Goal: Task Accomplishment & Management: Use online tool/utility

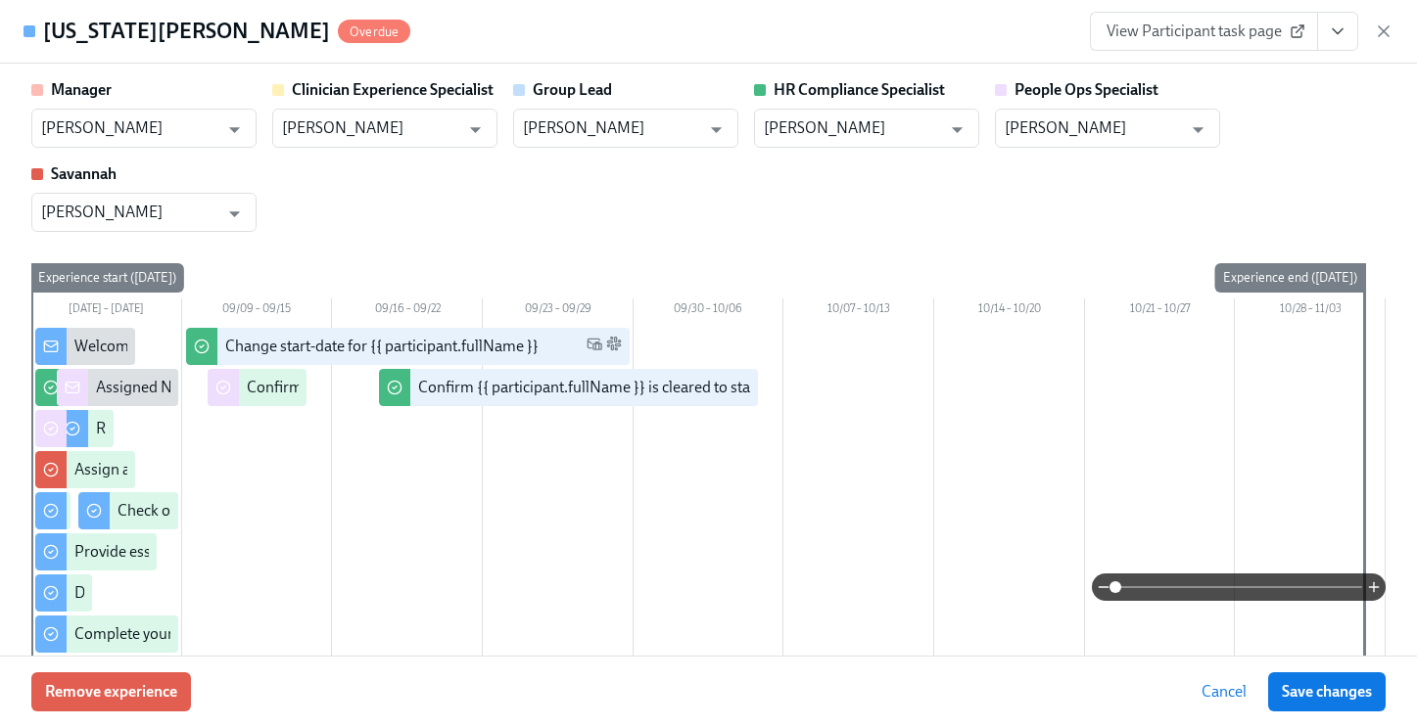
click at [1375, 32] on icon "button" at bounding box center [1383, 32] width 20 height 20
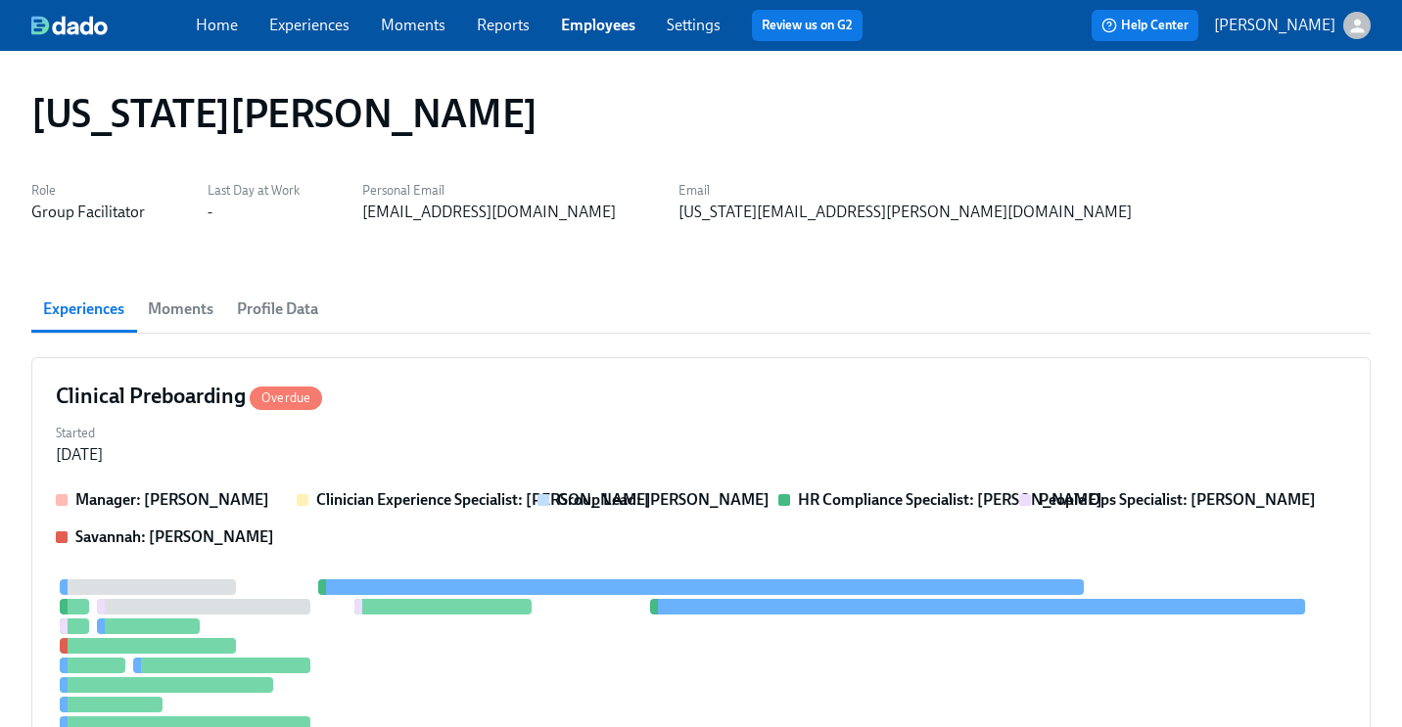
click at [601, 31] on link "Employees" at bounding box center [598, 25] width 74 height 19
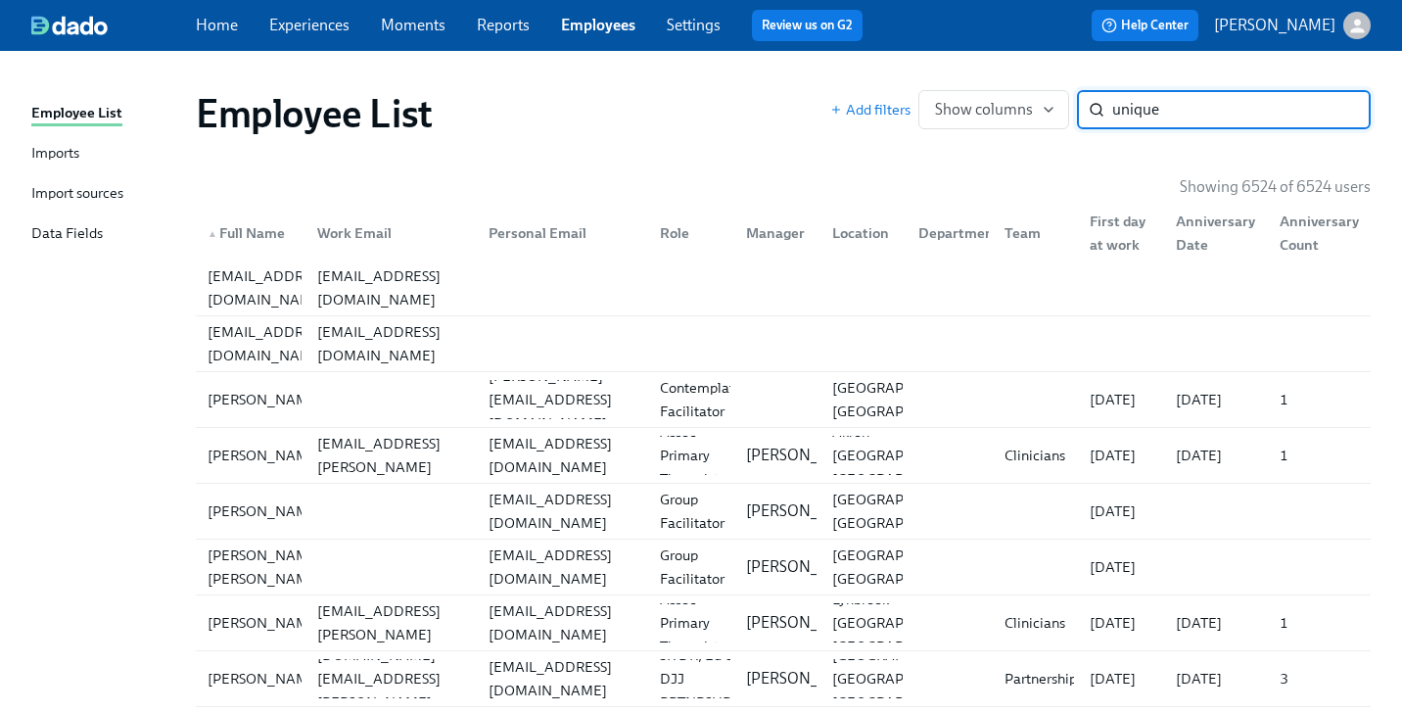
type input "unique"
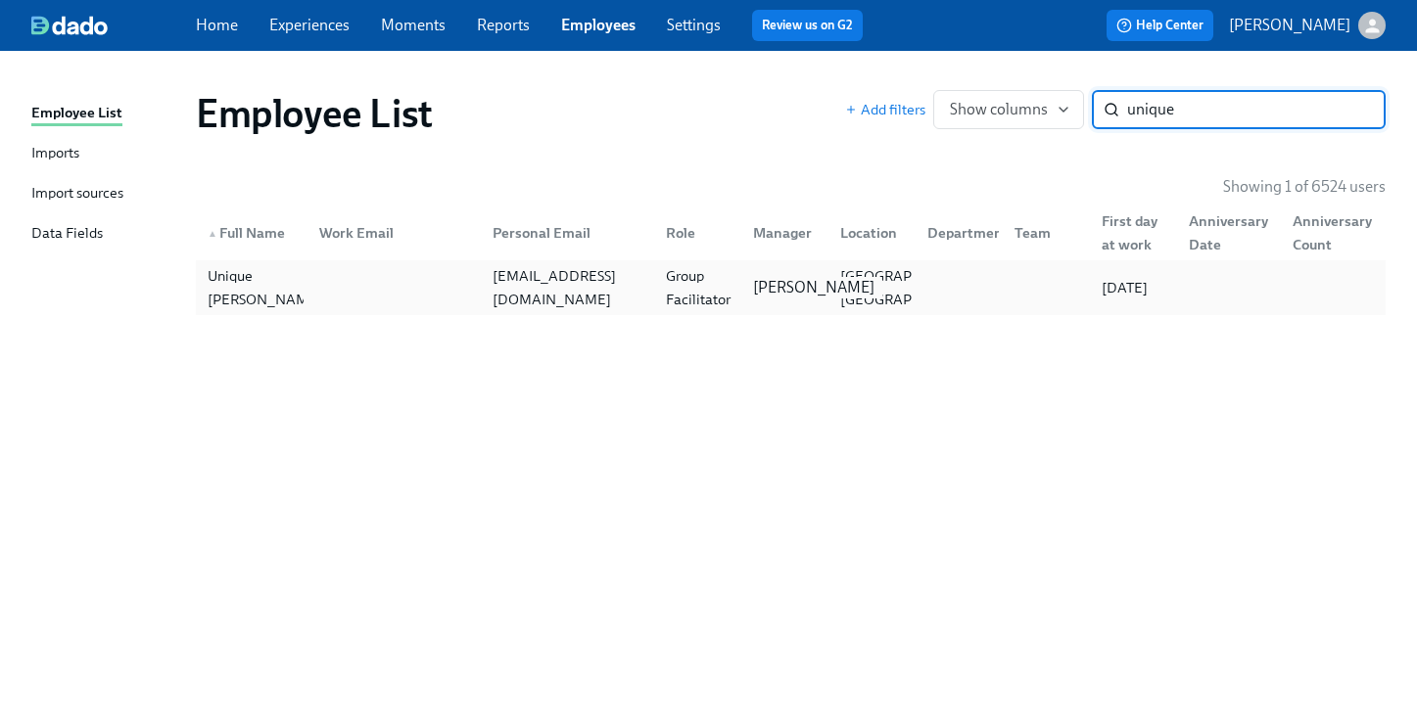
click at [818, 286] on p "[PERSON_NAME]" at bounding box center [813, 288] width 121 height 22
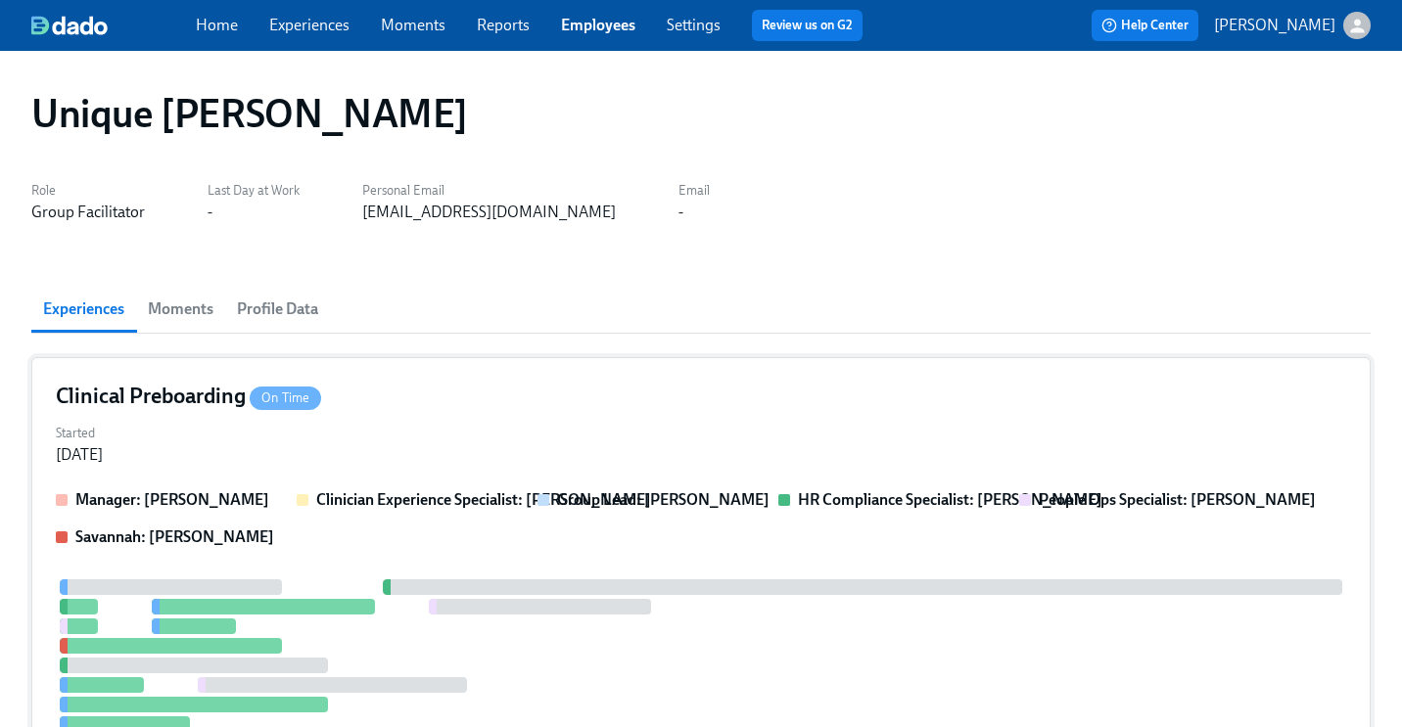
click at [795, 390] on div "Clinical Preboarding On Time" at bounding box center [701, 396] width 1290 height 29
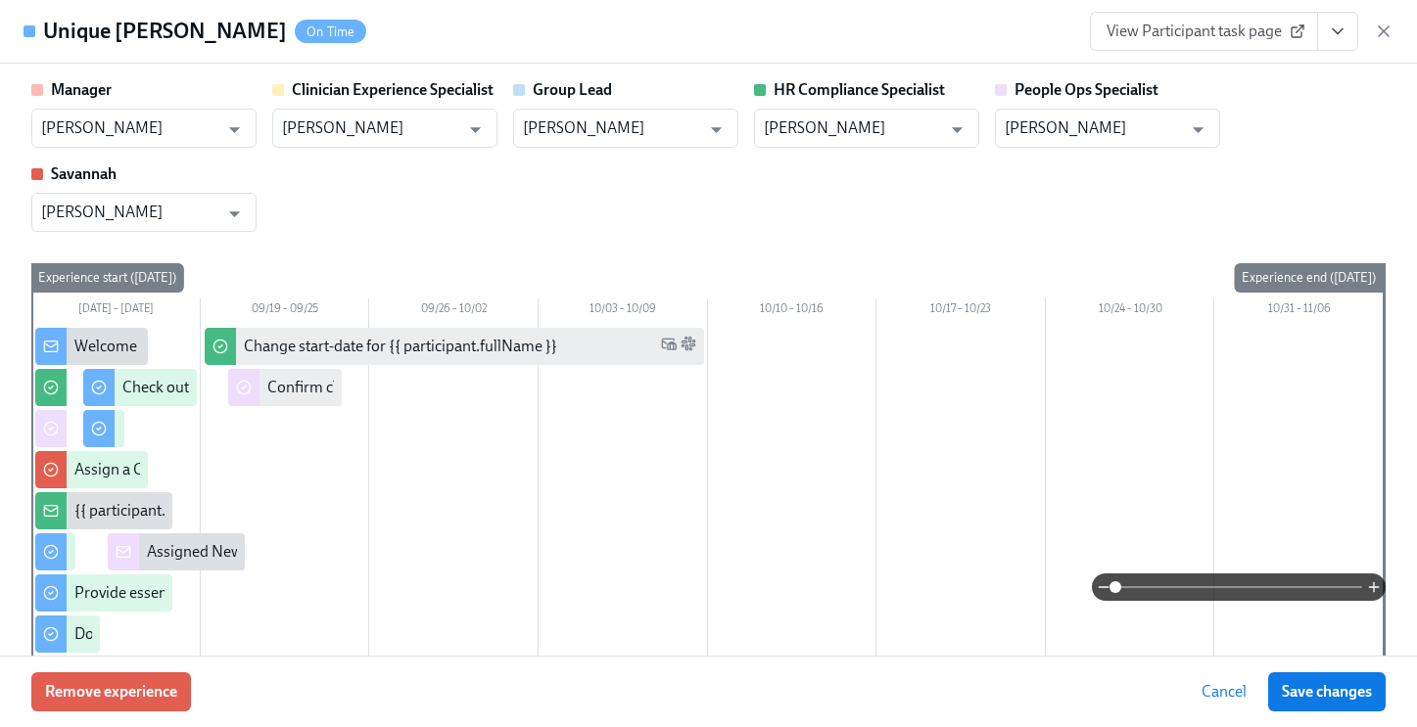
click at [1334, 24] on icon "View task page" at bounding box center [1337, 32] width 20 height 20
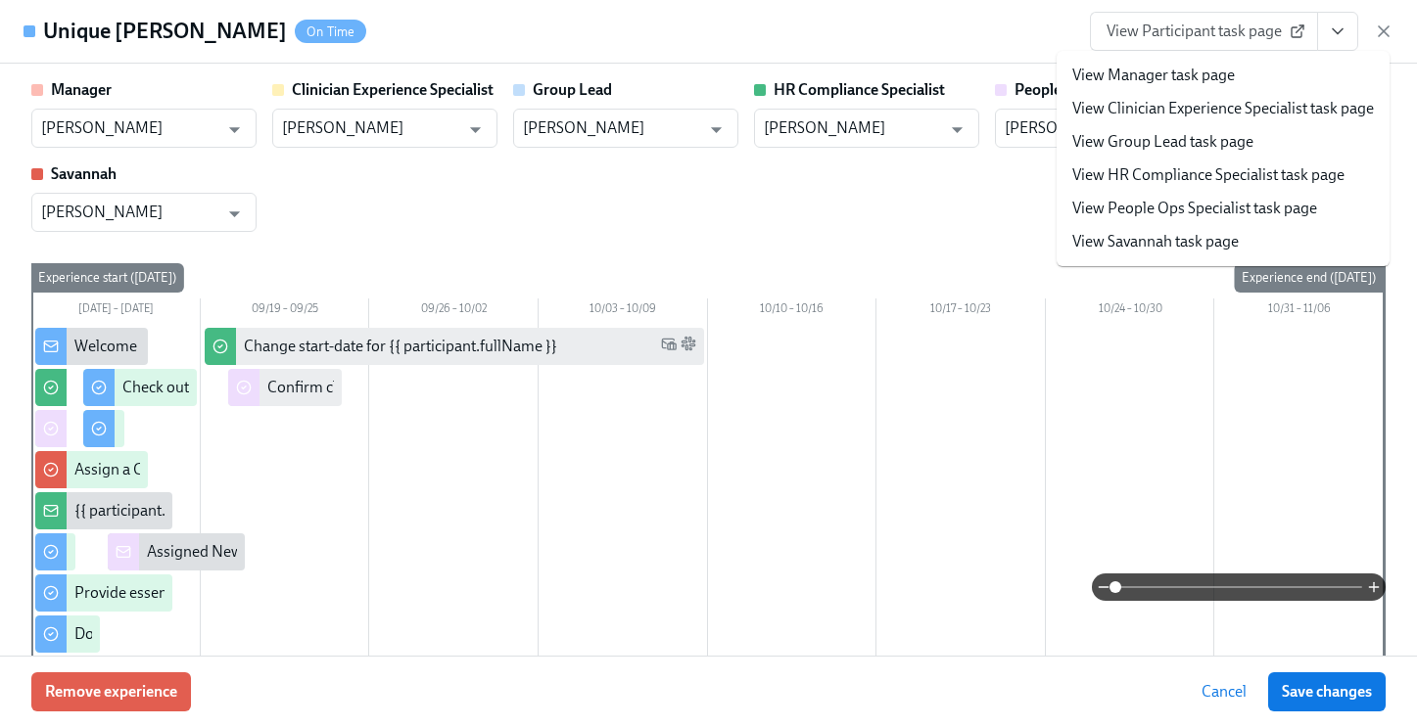
click at [1287, 213] on link "View People Ops Specialist task page" at bounding box center [1194, 209] width 245 height 22
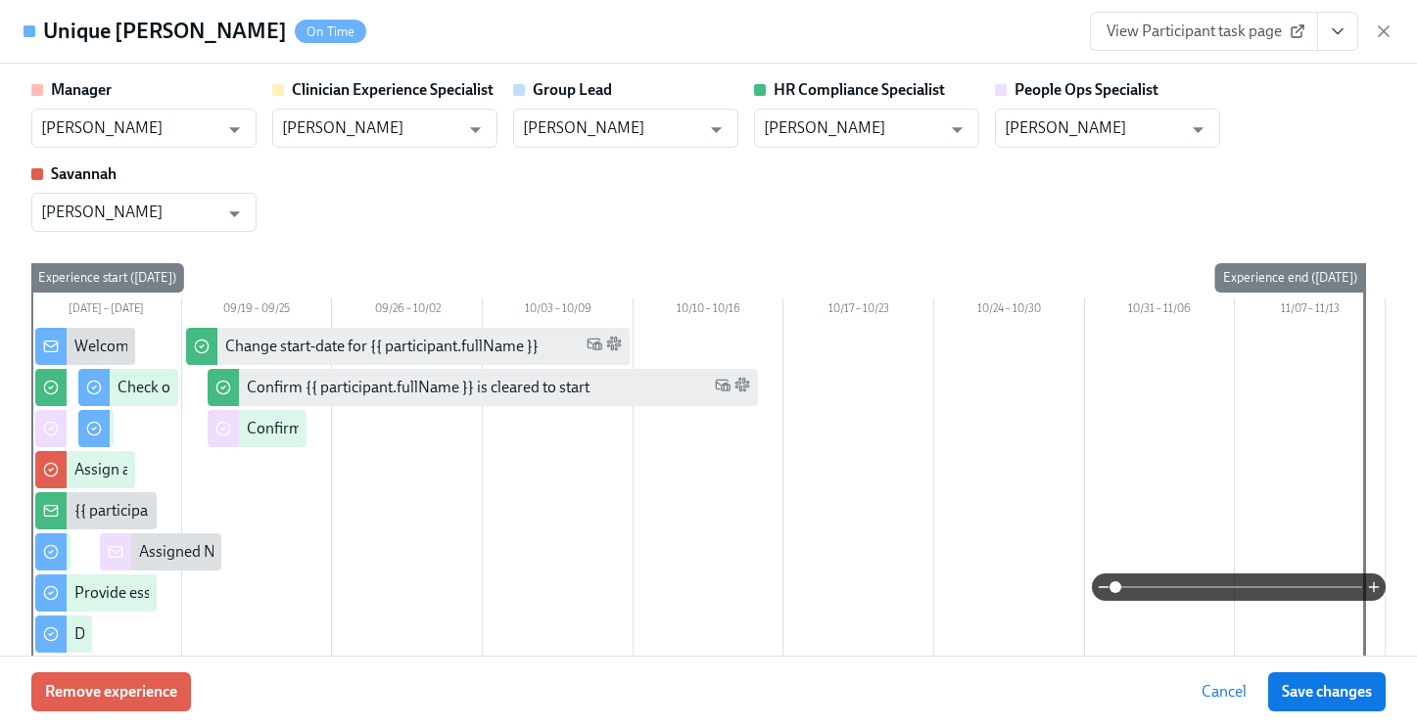
click at [1339, 693] on span "Save changes" at bounding box center [1326, 692] width 90 height 20
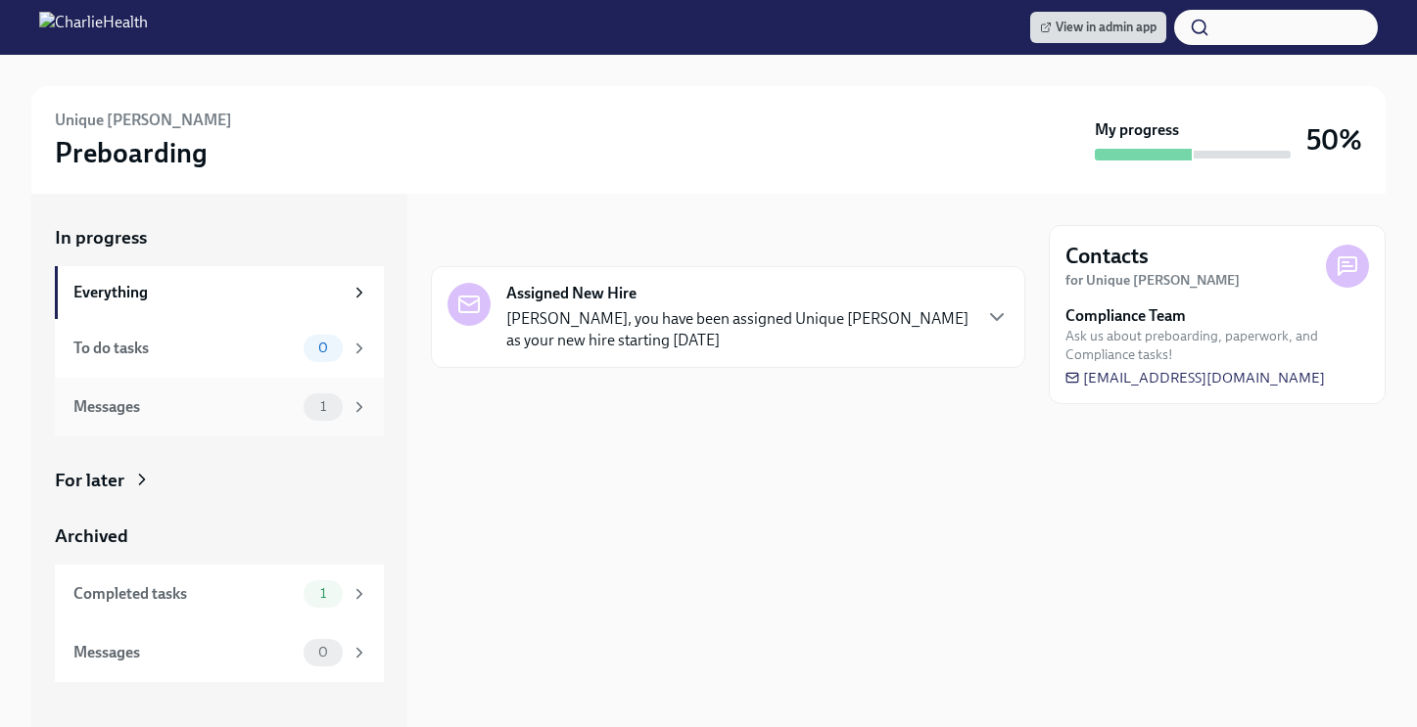
click at [267, 400] on div "Messages" at bounding box center [184, 407] width 222 height 22
click at [148, 480] on icon at bounding box center [142, 480] width 20 height 20
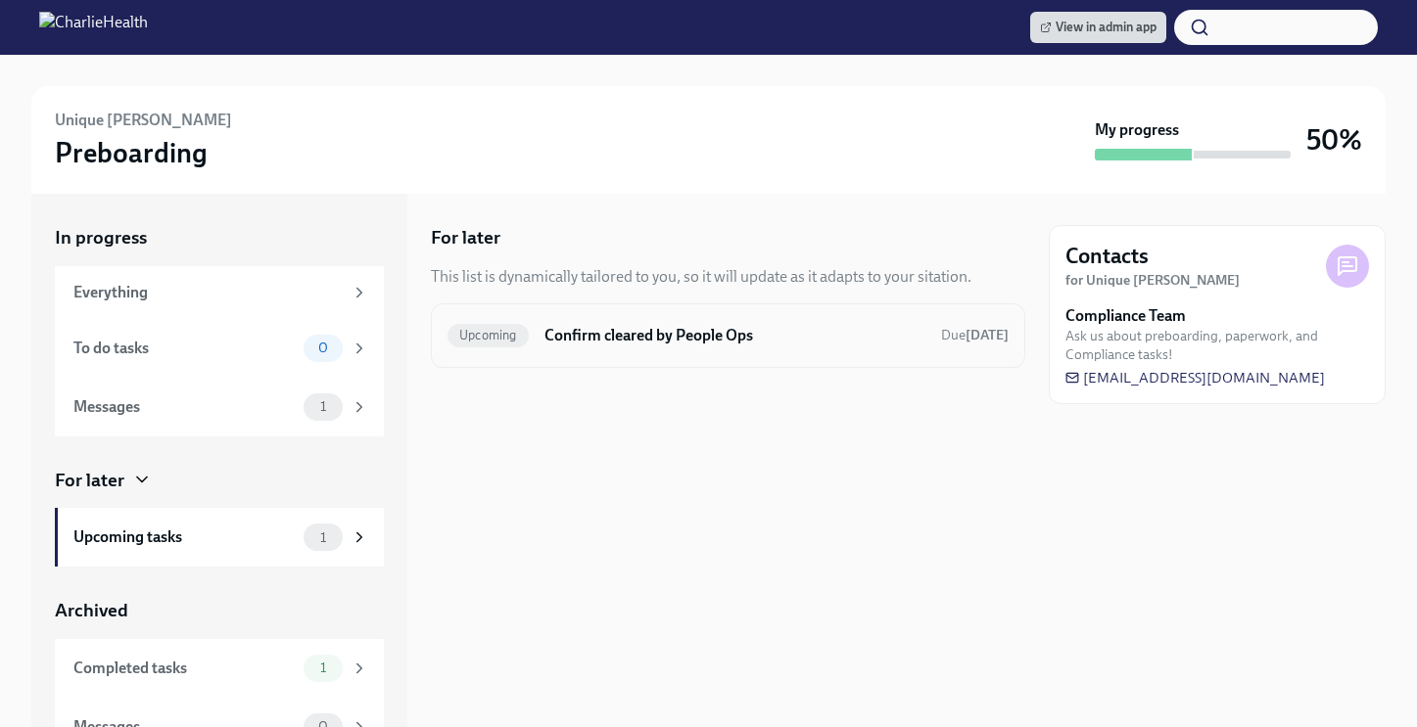
click at [615, 325] on h6 "Confirm cleared by People Ops" at bounding box center [734, 336] width 381 height 22
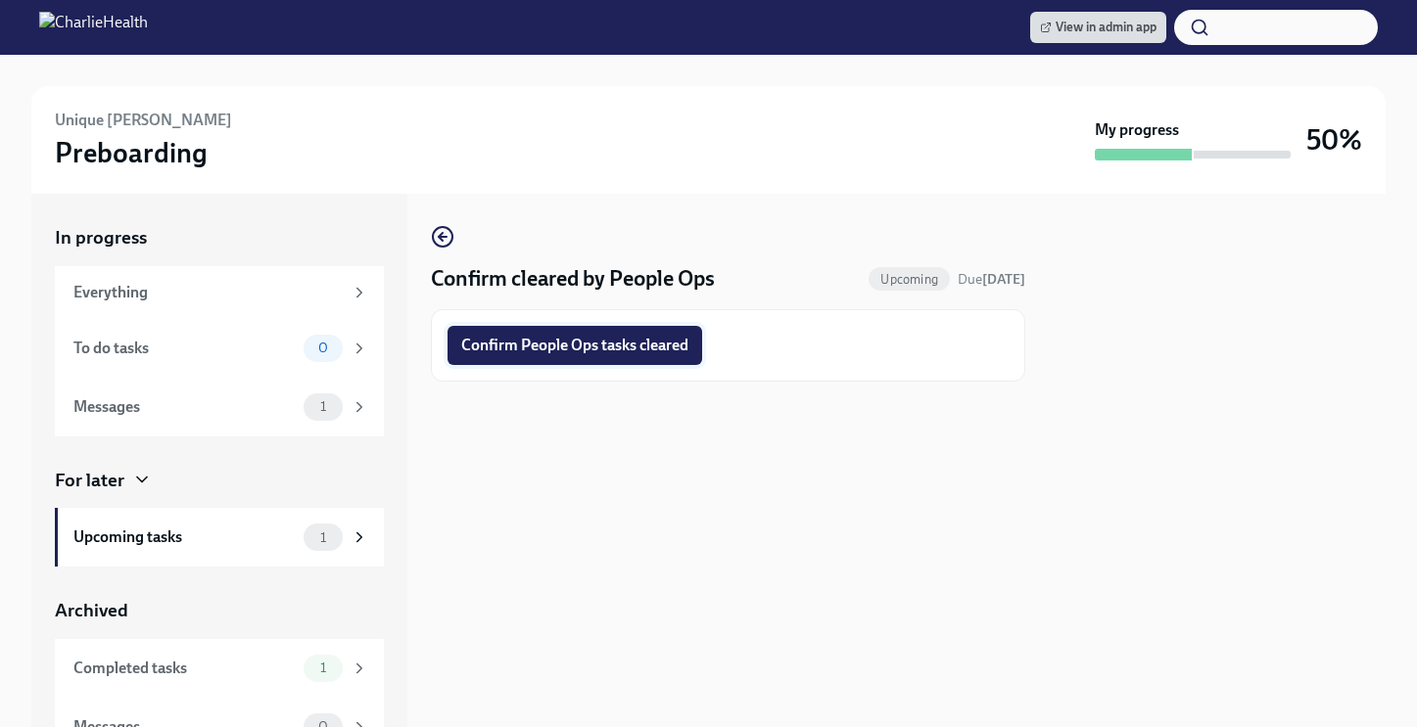
click at [585, 364] on button "Confirm People Ops tasks cleared" at bounding box center [574, 345] width 255 height 39
